Goal: Navigation & Orientation: Find specific page/section

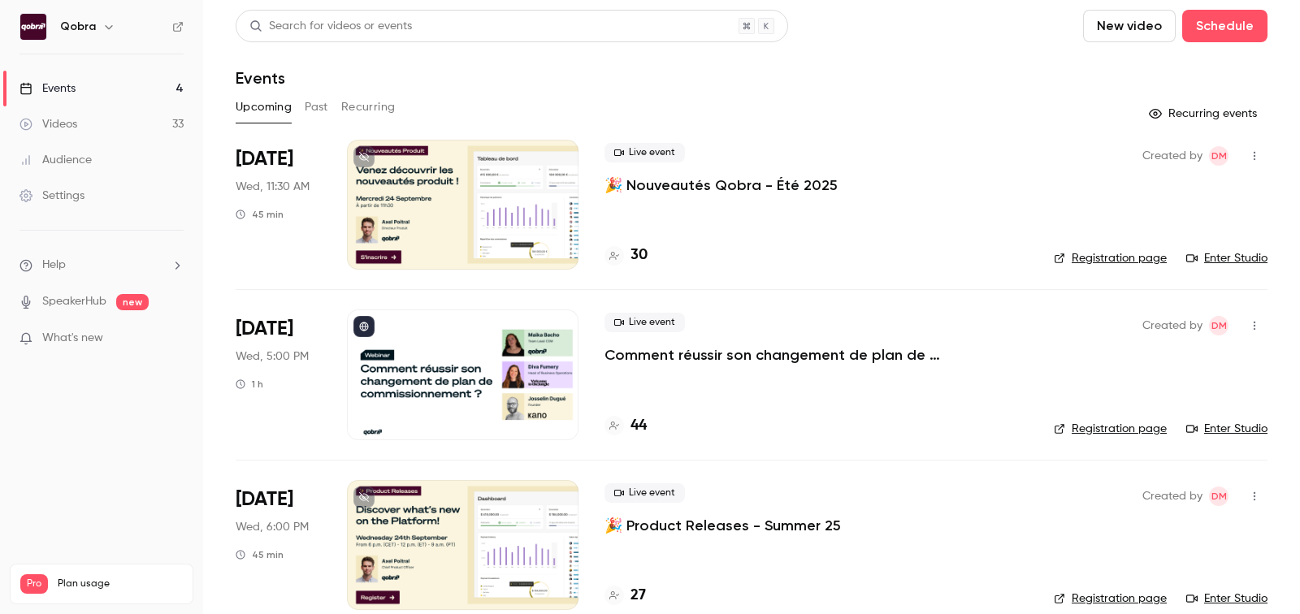
click at [639, 261] on h4 "30" at bounding box center [639, 256] width 17 height 22
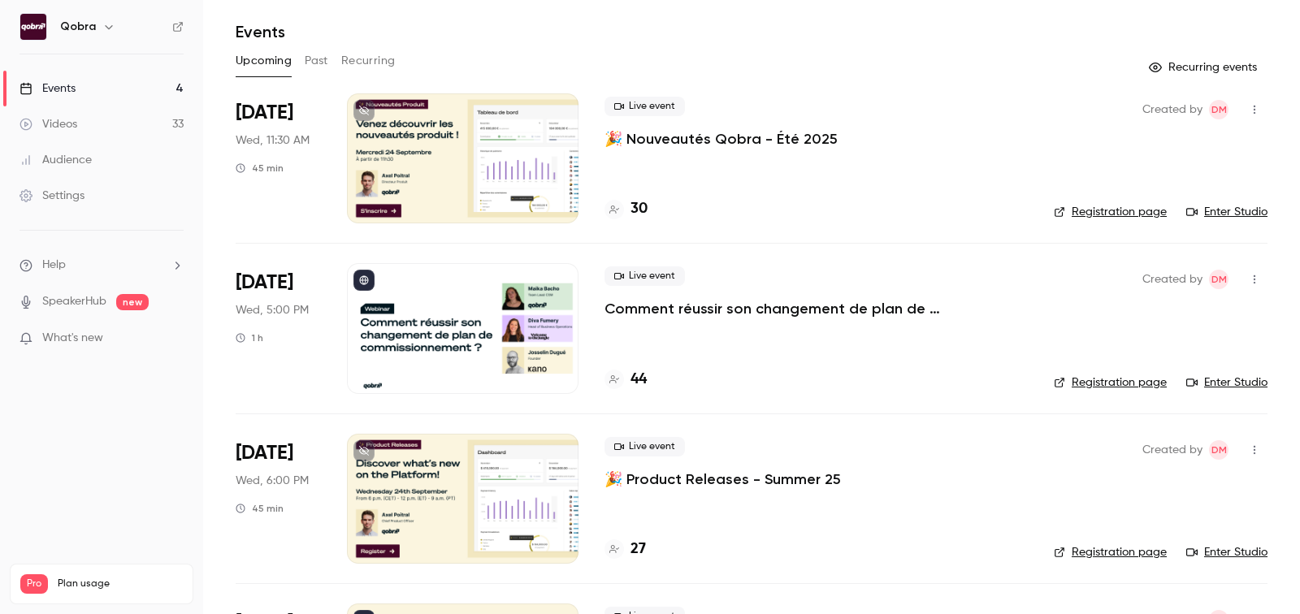
scroll to position [102, 0]
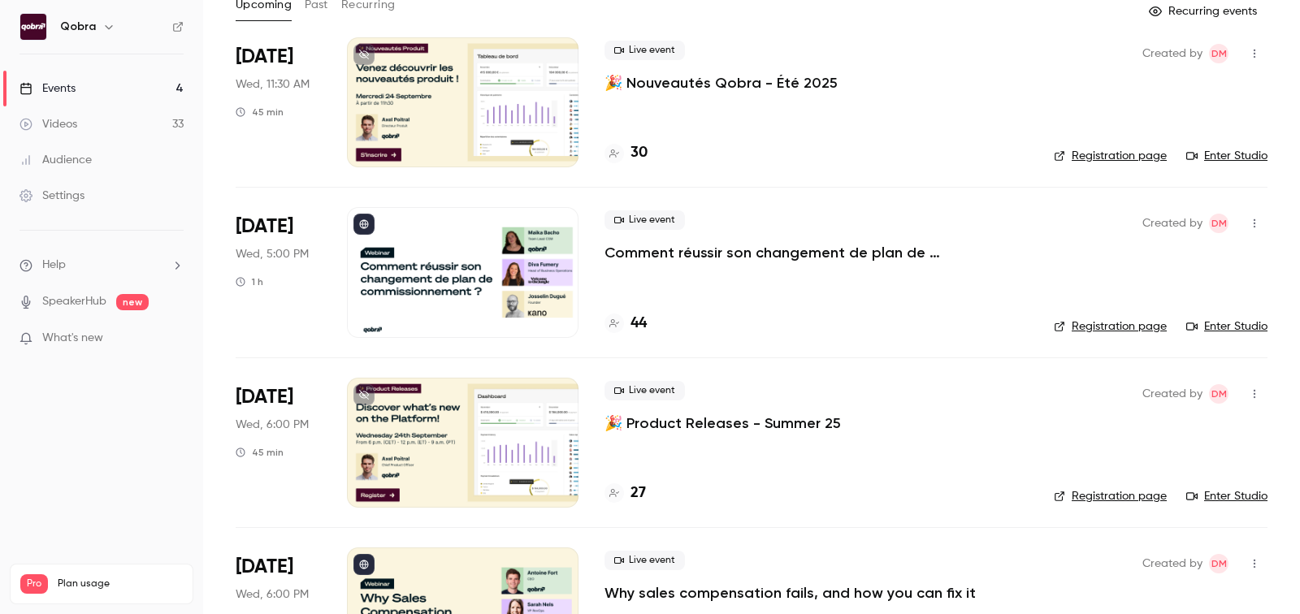
click at [1240, 154] on link "Enter Studio" at bounding box center [1226, 156] width 81 height 16
